Goal: Transaction & Acquisition: Book appointment/travel/reservation

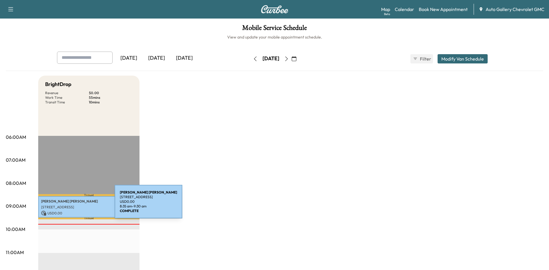
click at [71, 205] on p "[STREET_ADDRESS]" at bounding box center [89, 207] width 96 height 5
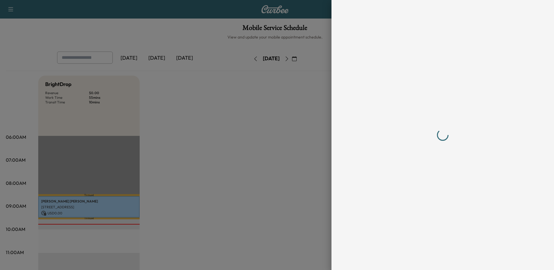
click at [71, 205] on div at bounding box center [277, 135] width 554 height 270
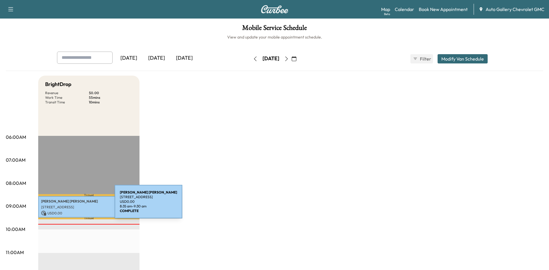
click at [71, 205] on p "[STREET_ADDRESS]" at bounding box center [89, 207] width 96 height 5
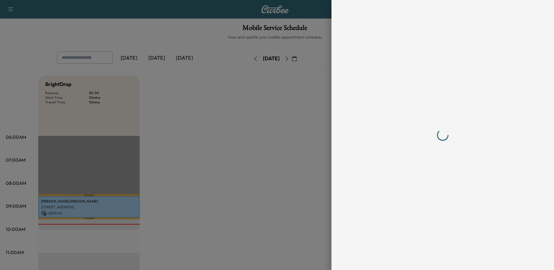
click at [71, 205] on div at bounding box center [277, 135] width 554 height 270
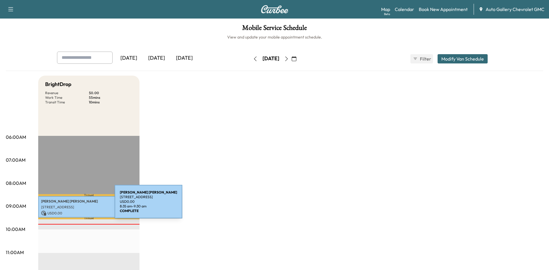
click at [71, 205] on p "[STREET_ADDRESS]" at bounding box center [89, 207] width 96 height 5
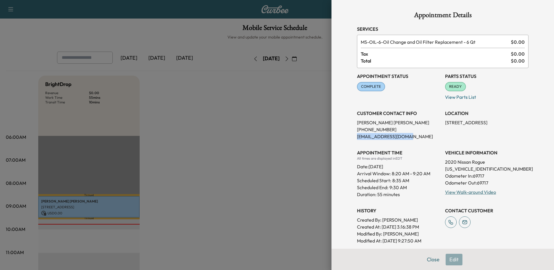
drag, startPoint x: 404, startPoint y: 137, endPoint x: 352, endPoint y: 139, distance: 52.1
click at [357, 139] on p "[EMAIL_ADDRESS][DOMAIN_NAME]" at bounding box center [398, 136] width 83 height 7
copy p "[EMAIL_ADDRESS][DOMAIN_NAME]"
click at [242, 200] on div at bounding box center [277, 135] width 554 height 270
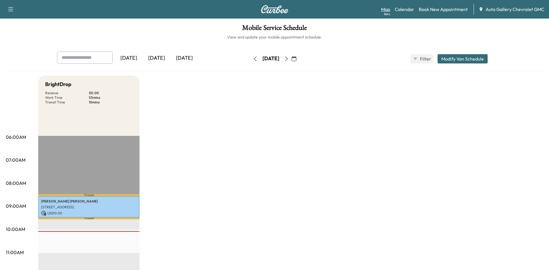
click at [388, 7] on link "Map Beta" at bounding box center [385, 9] width 9 height 7
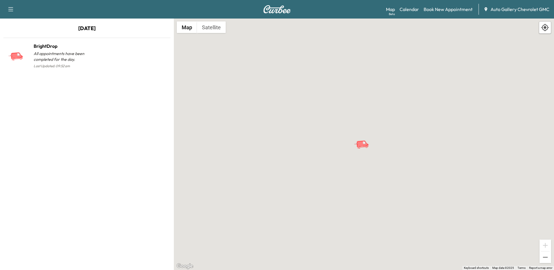
click at [387, 165] on div "To activate drag with keyboard, press Alt + Enter. Once in keyboard drag state,…" at bounding box center [364, 144] width 380 height 251
click at [375, 142] on div "To activate drag with keyboard, press Alt + Enter. Once in keyboard drag state,…" at bounding box center [364, 144] width 380 height 251
click at [191, 30] on button "Map" at bounding box center [187, 27] width 20 height 12
click at [212, 28] on button "Satellite" at bounding box center [211, 27] width 29 height 12
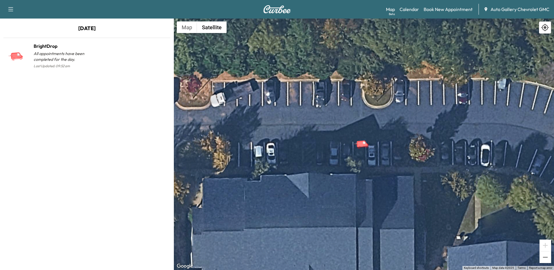
click at [359, 150] on div "To activate drag with keyboard, press Alt + Enter. Once in keyboard drag state,…" at bounding box center [364, 144] width 380 height 251
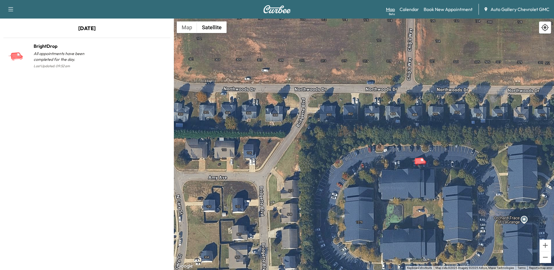
click at [391, 10] on link "Map Beta" at bounding box center [390, 9] width 9 height 7
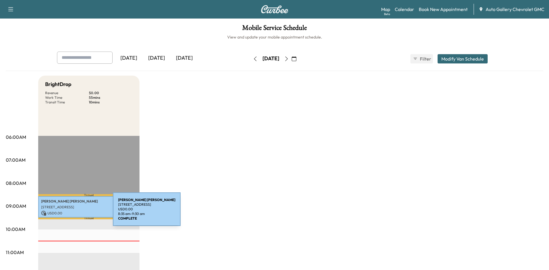
click at [69, 212] on p "USD 0.00" at bounding box center [89, 212] width 96 height 5
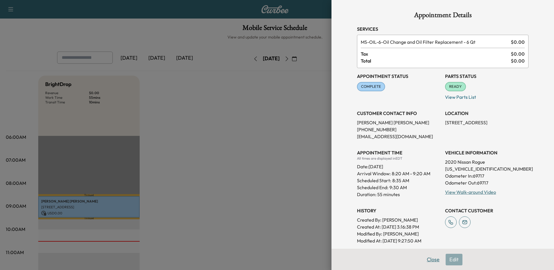
click at [429, 258] on button "Close" at bounding box center [433, 260] width 20 height 12
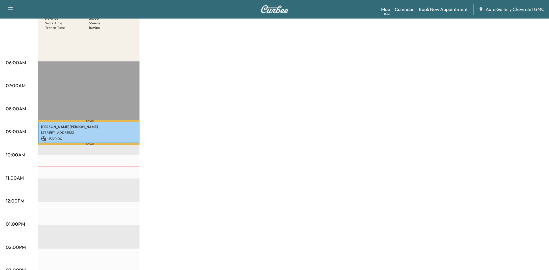
scroll to position [101, 0]
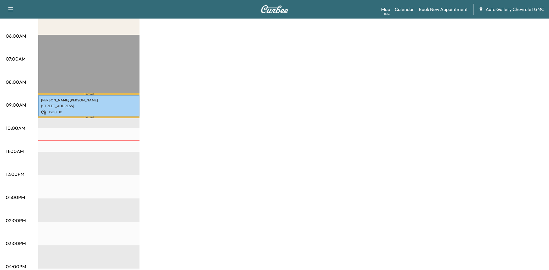
click at [53, 158] on div "Travel Sandy Lee 1281 Hogansville Rd apt 605, LaGrange, GA 30241, USA USD 0.00 …" at bounding box center [88, 222] width 101 height 374
click at [62, 158] on div "Travel Sandy Lee 1281 Hogansville Rd apt 605, LaGrange, GA 30241, USA USD 0.00 …" at bounding box center [88, 222] width 101 height 374
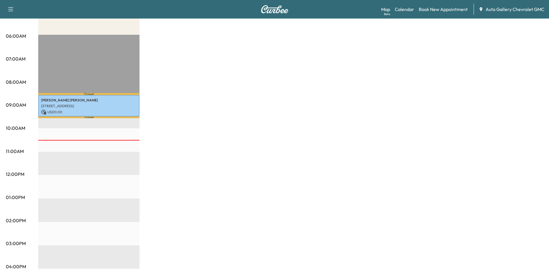
scroll to position [130, 0]
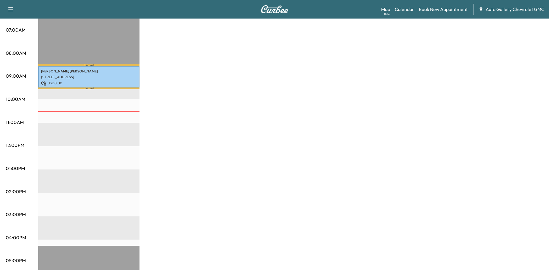
drag, startPoint x: 62, startPoint y: 158, endPoint x: 227, endPoint y: 180, distance: 166.1
click at [227, 180] on div "BrightDrop Revenue $ 0.00 Work Time 55 mins Transit Time 10 mins Travel Sandy L…" at bounding box center [290, 163] width 505 height 434
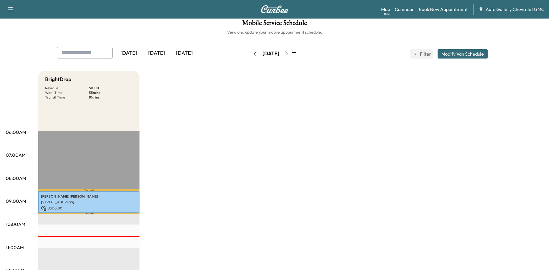
scroll to position [0, 0]
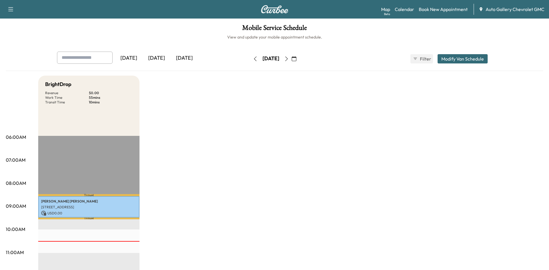
click at [74, 58] on input "text" at bounding box center [85, 58] width 56 height 12
type input "*********"
click at [255, 39] on h6 "View and update your mobile appointment schedule." at bounding box center [275, 37] width 538 height 6
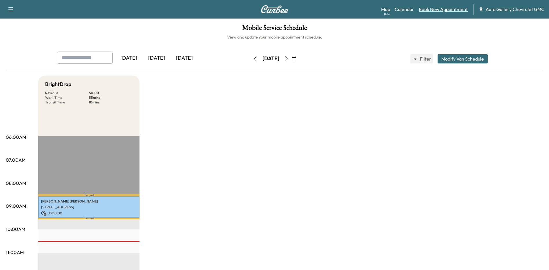
click at [436, 8] on link "Book New Appointment" at bounding box center [443, 9] width 49 height 7
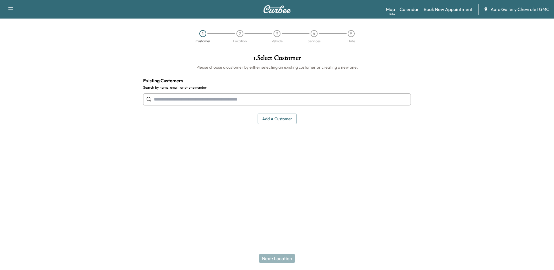
click at [165, 101] on input "text" at bounding box center [276, 99] width 267 height 12
type input "*"
type input "*********"
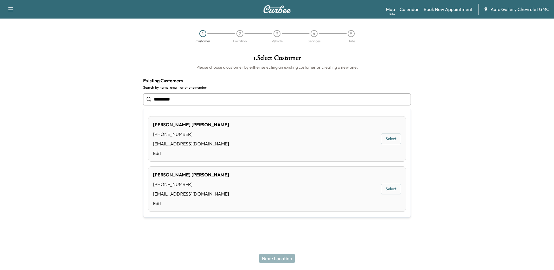
click at [386, 137] on button "Select" at bounding box center [391, 138] width 20 height 11
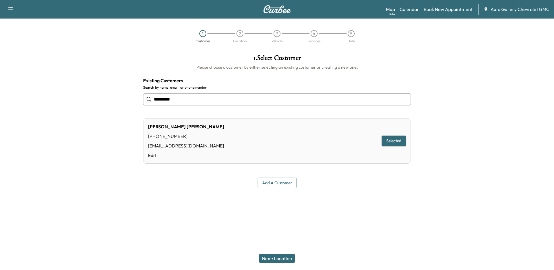
click at [276, 259] on button "Next: Location" at bounding box center [276, 258] width 35 height 9
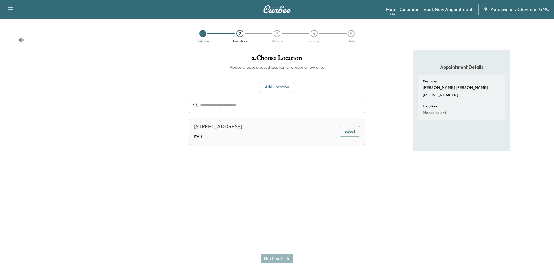
click at [350, 130] on button "Select" at bounding box center [350, 131] width 20 height 11
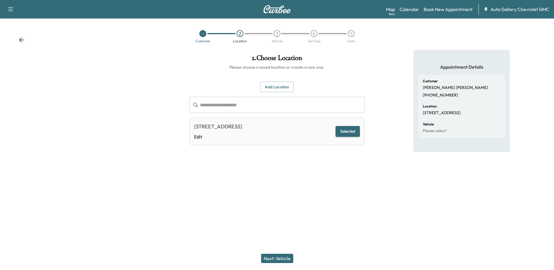
click at [278, 256] on button "Next: Vehicle" at bounding box center [277, 258] width 32 height 9
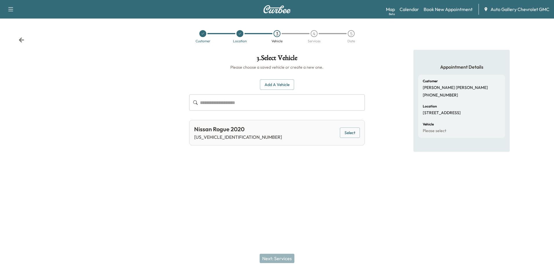
click at [348, 133] on button "Select" at bounding box center [350, 132] width 20 height 11
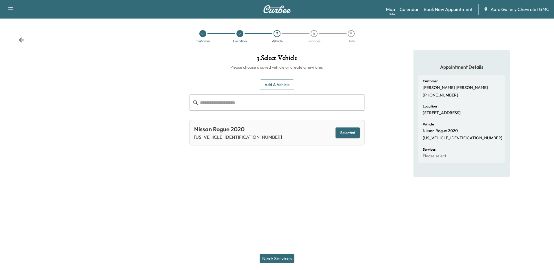
click at [283, 256] on button "Next: Services" at bounding box center [276, 258] width 35 height 9
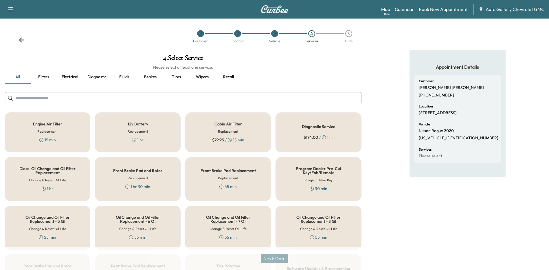
click at [126, 128] on div "12v Battery Replacement 1 hr" at bounding box center [138, 132] width 86 height 40
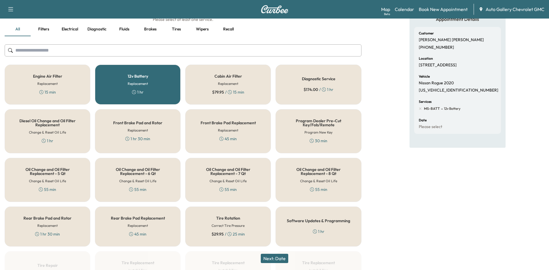
scroll to position [58, 0]
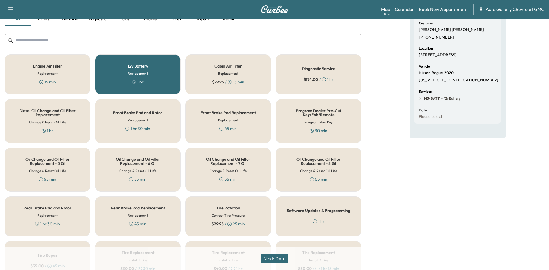
click at [274, 259] on button "Next: Date" at bounding box center [275, 258] width 28 height 9
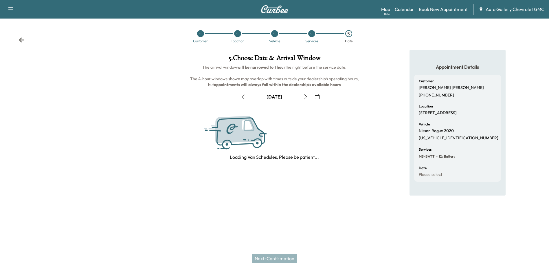
scroll to position [0, 0]
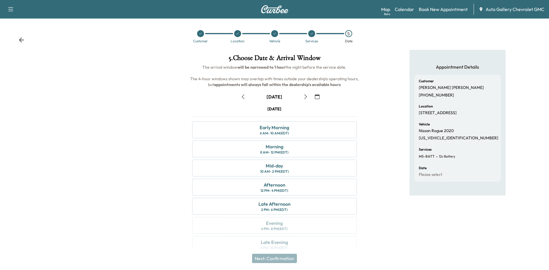
click at [242, 96] on icon "button" at bounding box center [243, 96] width 5 height 5
click at [274, 150] on div "8 AM - 12 PM (EDT)" at bounding box center [274, 152] width 28 height 5
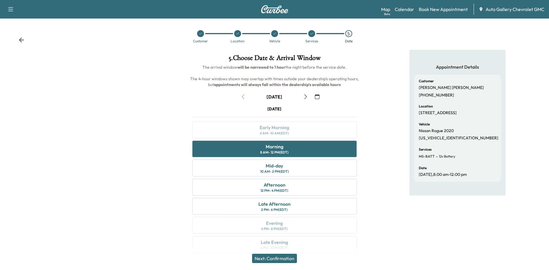
click at [278, 257] on button "Next: Confirmation" at bounding box center [274, 258] width 45 height 9
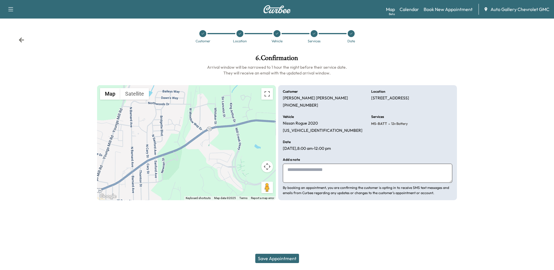
click at [302, 173] on textarea at bounding box center [367, 173] width 169 height 19
type textarea "**********"
click at [278, 259] on button "Save Appointment" at bounding box center [277, 258] width 44 height 9
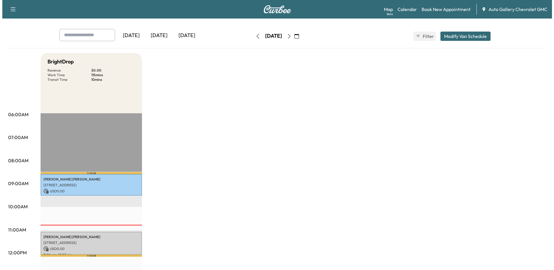
scroll to position [58, 0]
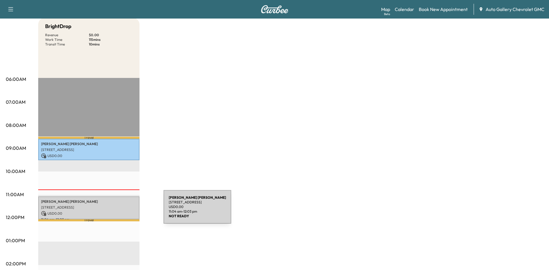
click at [120, 211] on p "USD 0.00" at bounding box center [89, 213] width 96 height 5
